Goal: Task Accomplishment & Management: Manage account settings

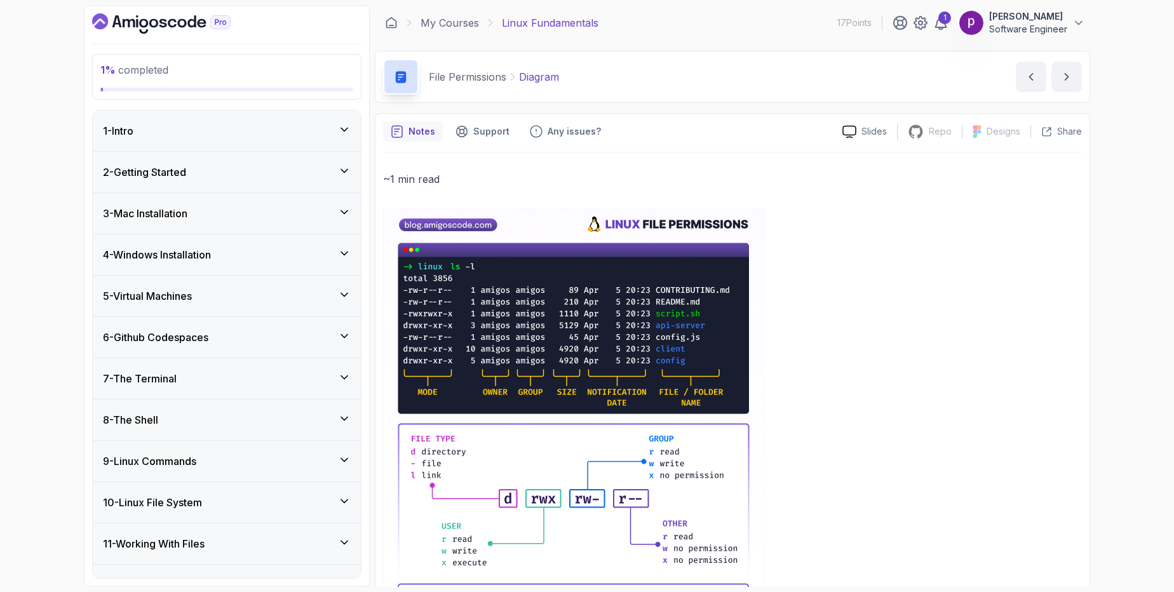
click at [1071, 25] on button "[PERSON_NAME] Software Engineer" at bounding box center [1021, 22] width 126 height 25
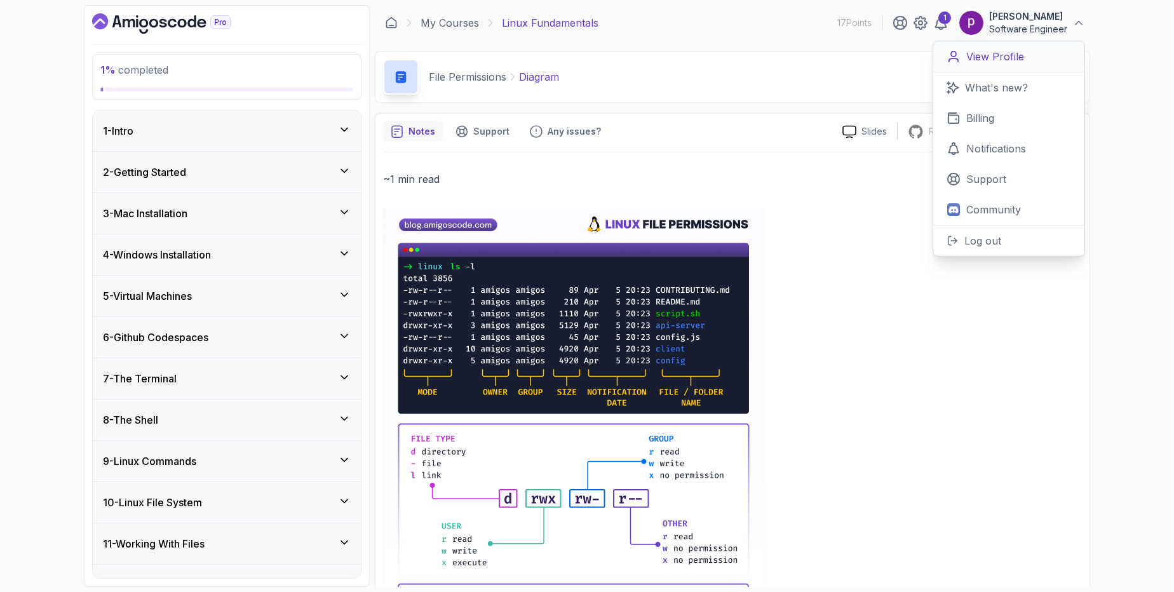
click at [996, 55] on p "View Profile" at bounding box center [995, 56] width 58 height 15
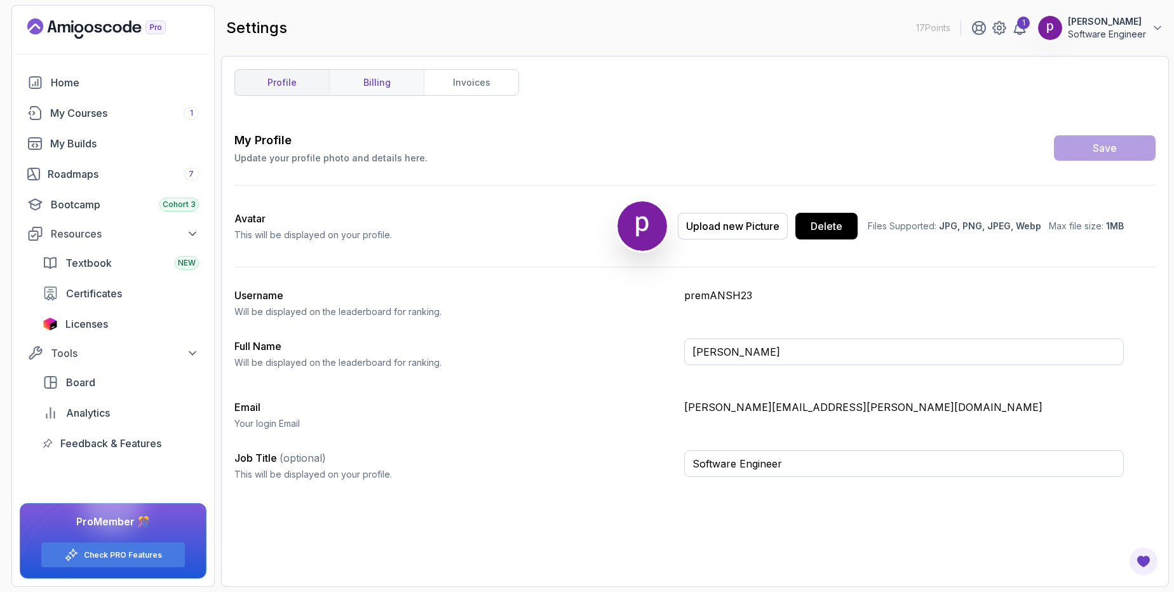
click at [366, 86] on link "billing" at bounding box center [376, 82] width 95 height 25
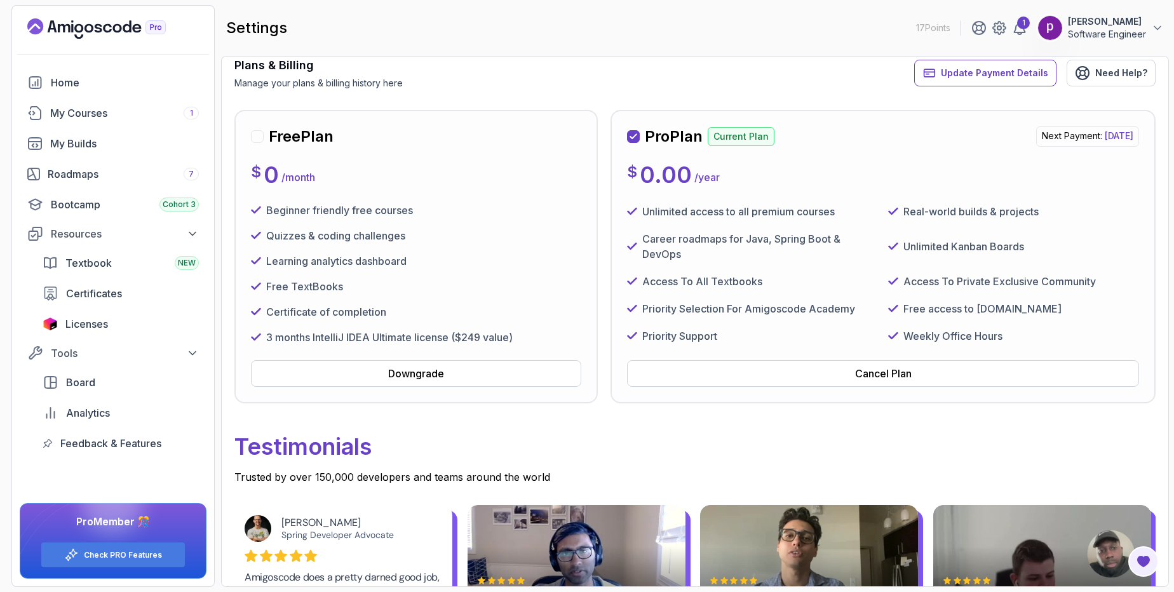
scroll to position [70, 0]
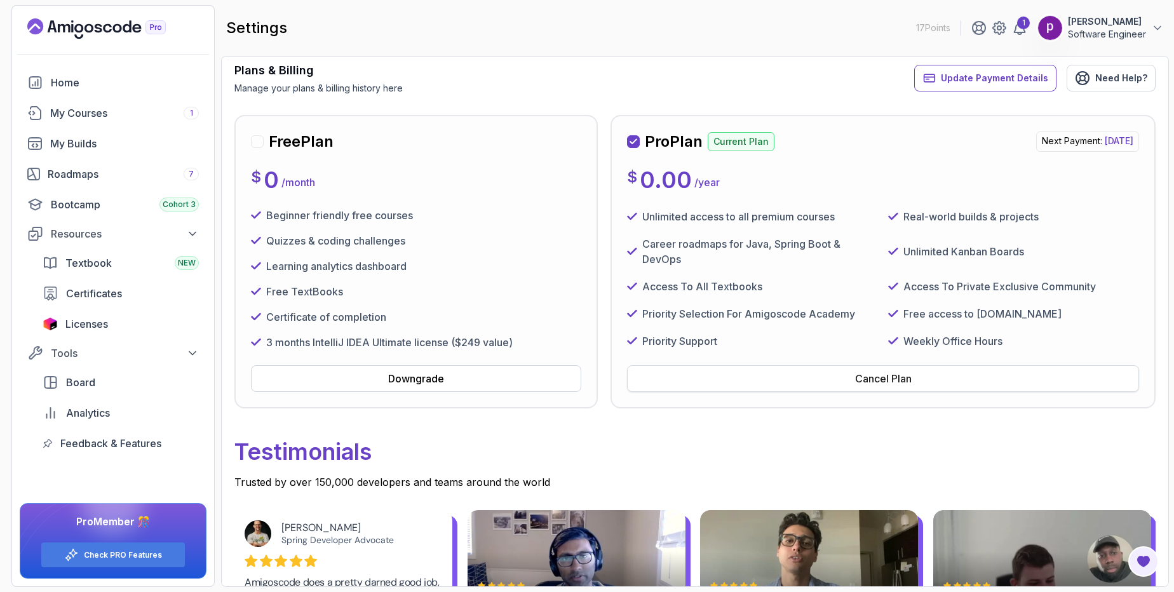
click at [747, 384] on button "Cancel Plan" at bounding box center [883, 378] width 512 height 27
click at [742, 380] on button "Cancel Plan" at bounding box center [883, 378] width 512 height 27
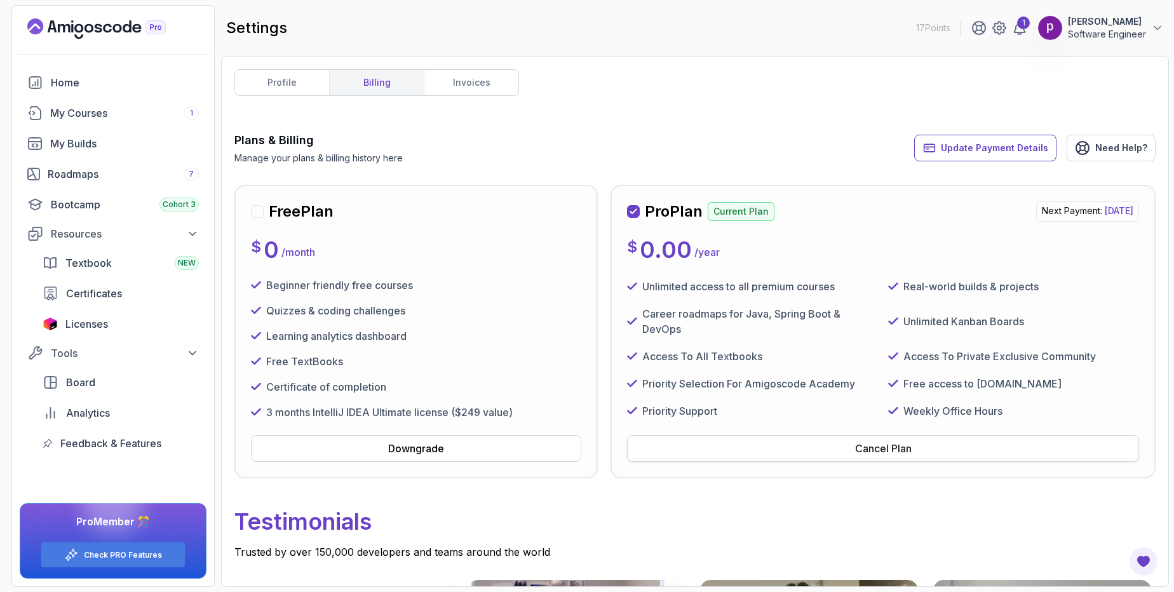
click at [775, 456] on button "Cancel Plan" at bounding box center [883, 448] width 512 height 27
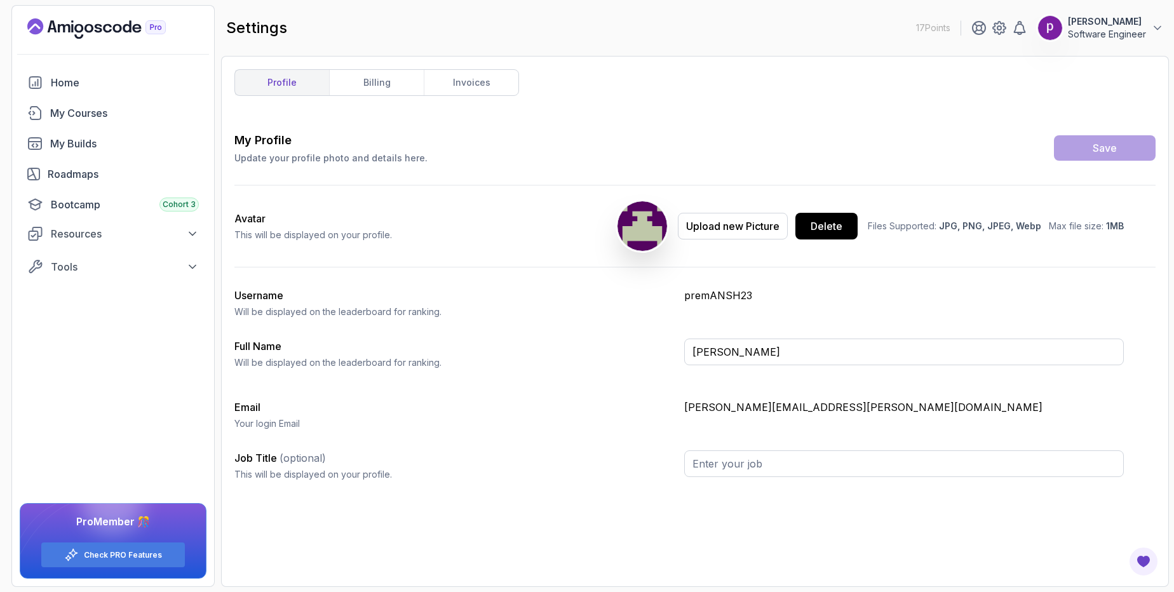
type input "Software Engineer"
